Goal: Transaction & Acquisition: Subscribe to service/newsletter

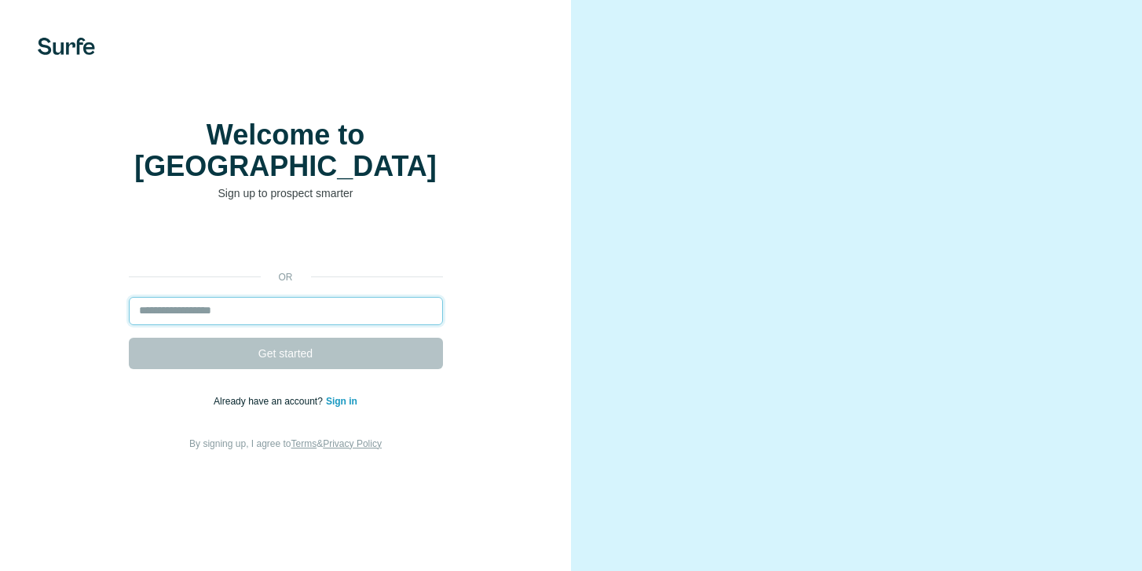
click at [315, 309] on input "email" at bounding box center [286, 311] width 314 height 28
paste input "**********"
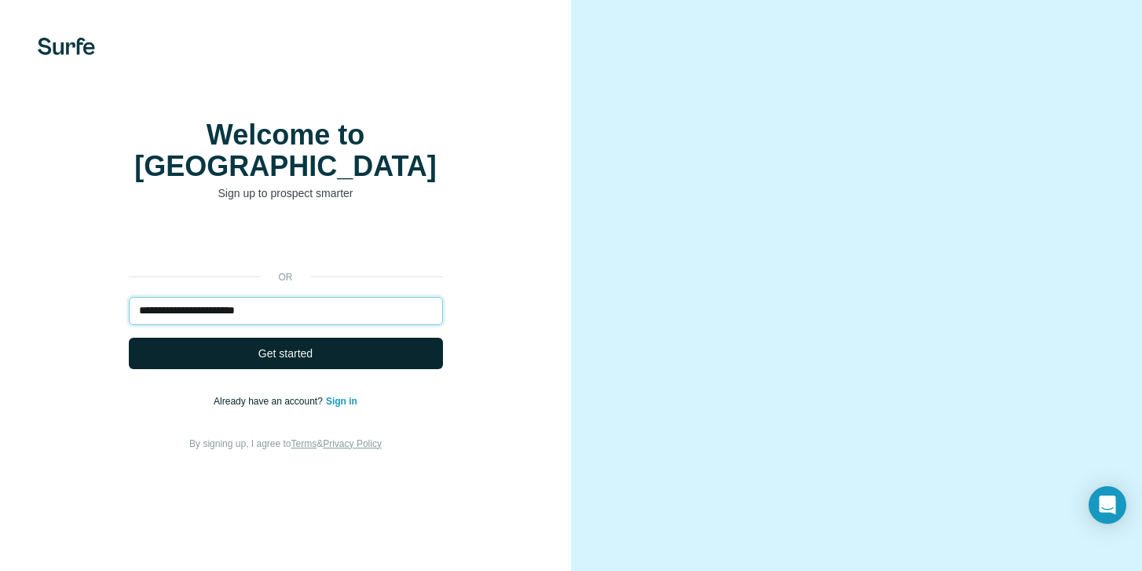
type input "**********"
click at [308, 361] on span "Get started" at bounding box center [285, 354] width 54 height 16
